Goal: Transaction & Acquisition: Purchase product/service

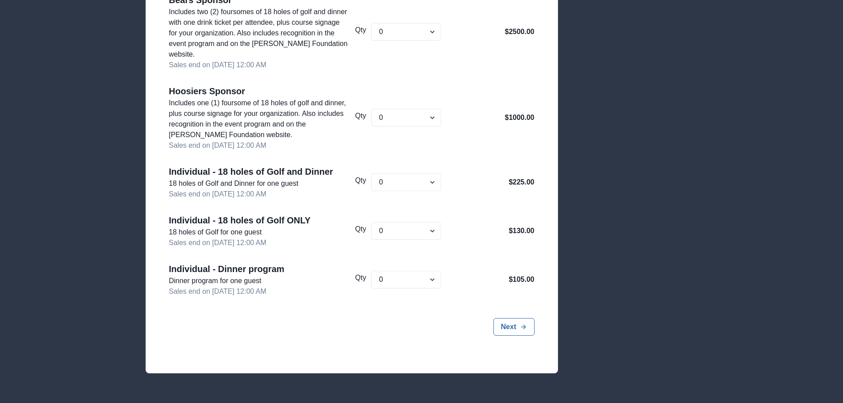
scroll to position [386, 0]
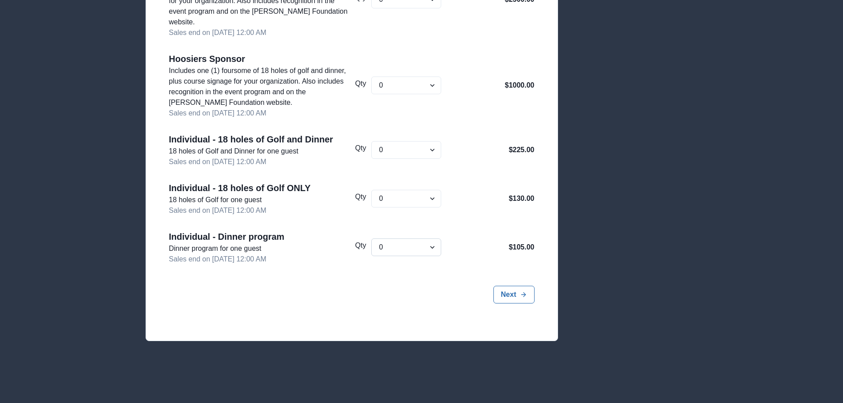
click at [431, 248] on select "0 1 2 3 4 5 6 7 8 9 10 11 12 13 14 15 16 17 18 19 20 21 22 23 24 25 26 27 28 29…" at bounding box center [406, 248] width 70 height 18
select select "2"
click at [372, 239] on select "0 1 2 3 4 5 6 7 8 9 10 11 12 13 14 15 16 17 18 19 20 21 22 23 24 25 26 27 28 29…" at bounding box center [406, 248] width 70 height 18
click at [515, 297] on button "Next" at bounding box center [513, 295] width 41 height 18
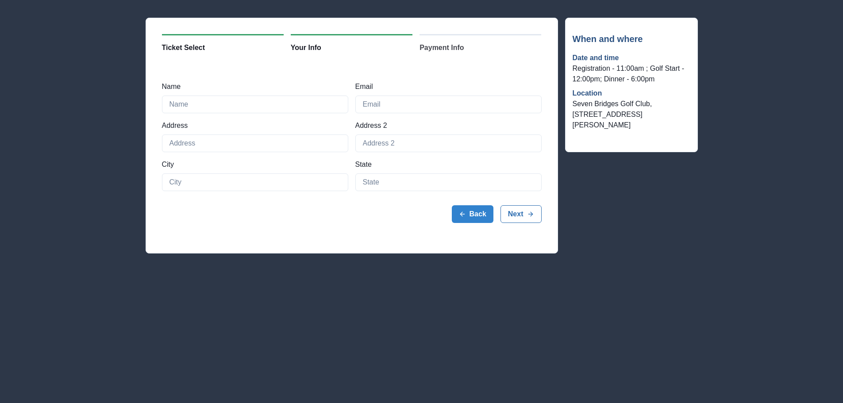
scroll to position [44, 0]
click at [232, 105] on input "Name" at bounding box center [255, 105] width 186 height 18
click at [232, 104] on input "[PERSON_NAME]" at bounding box center [255, 105] width 186 height 18
type input "[PERSON_NAME]"
type input "[EMAIL_ADDRESS][DOMAIN_NAME]"
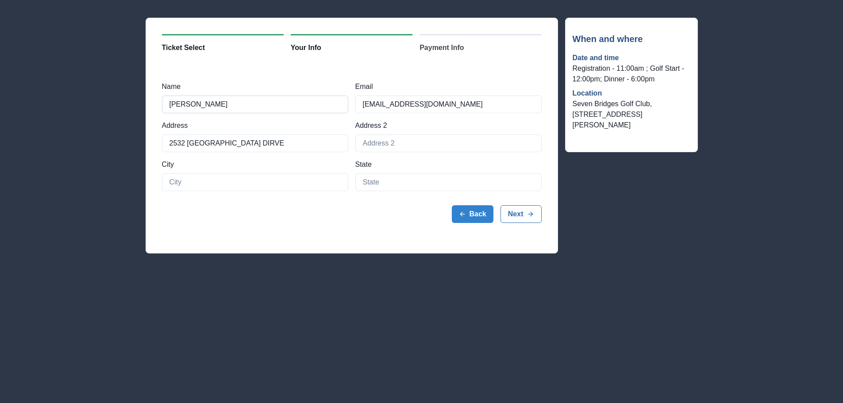
type input "2532 [GEOGRAPHIC_DATA] DIRVE"
type input "NAPERVILLE"
type input "IL"
click at [515, 213] on button "Next" at bounding box center [521, 214] width 41 height 18
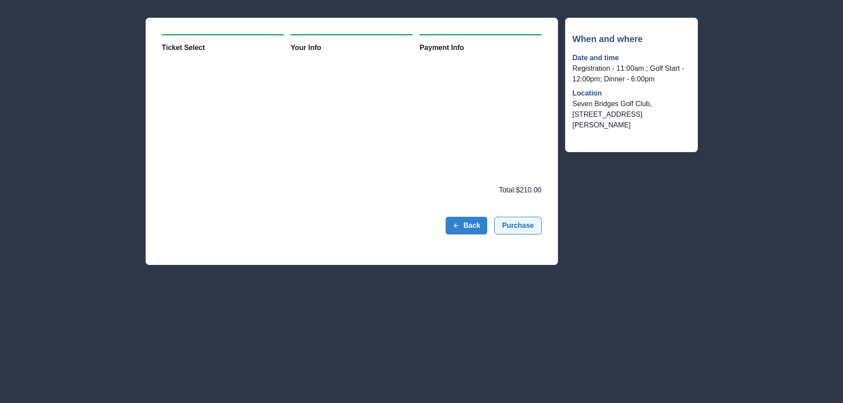
click at [510, 226] on button "Purchase" at bounding box center [517, 226] width 47 height 18
